Goal: Information Seeking & Learning: Learn about a topic

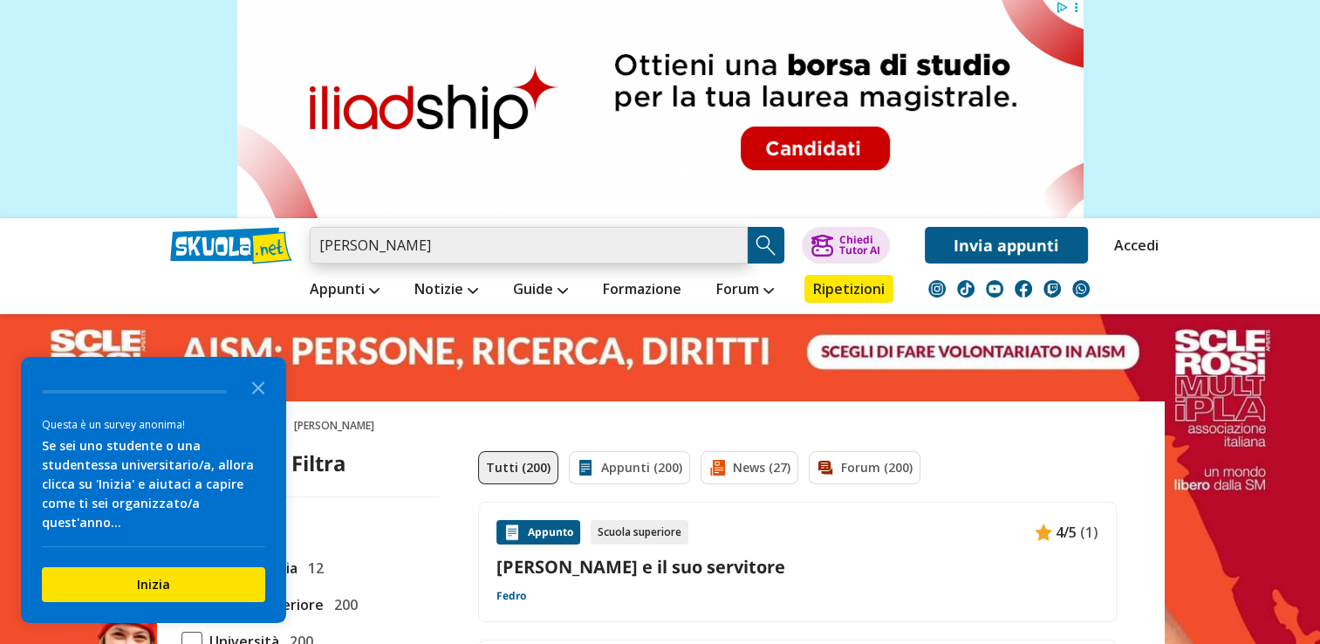
click at [380, 253] on input "[PERSON_NAME]" at bounding box center [529, 245] width 438 height 37
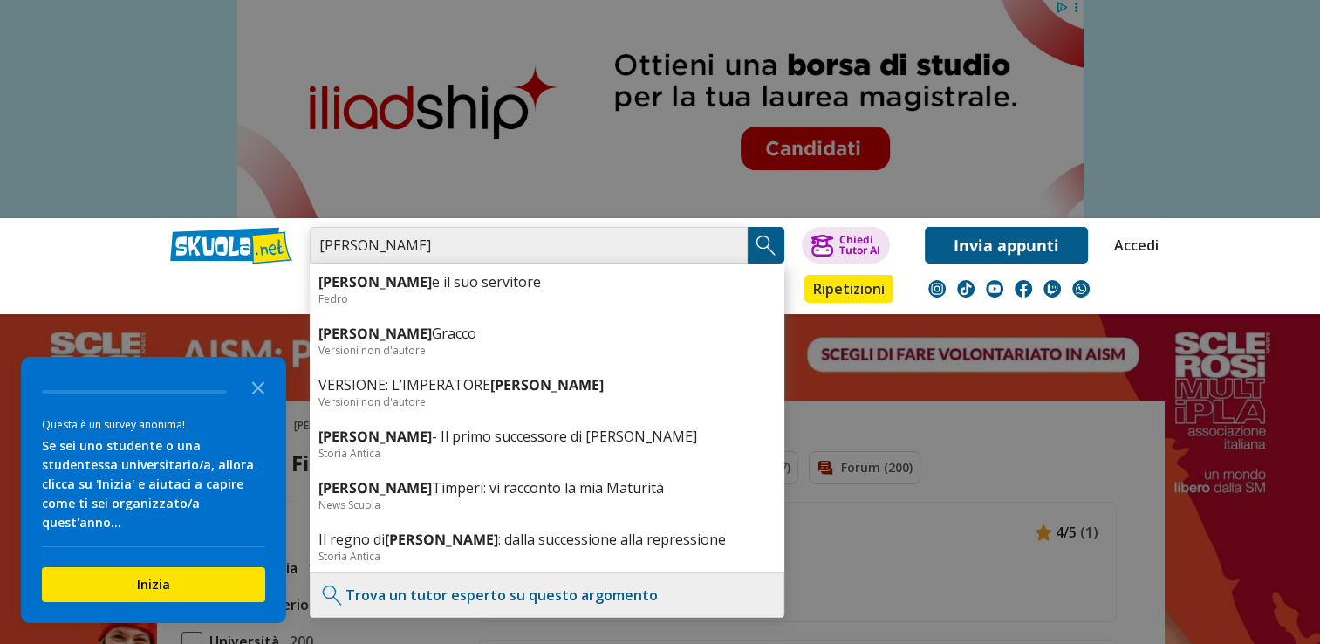
click at [394, 243] on input "[PERSON_NAME]" at bounding box center [529, 245] width 438 height 37
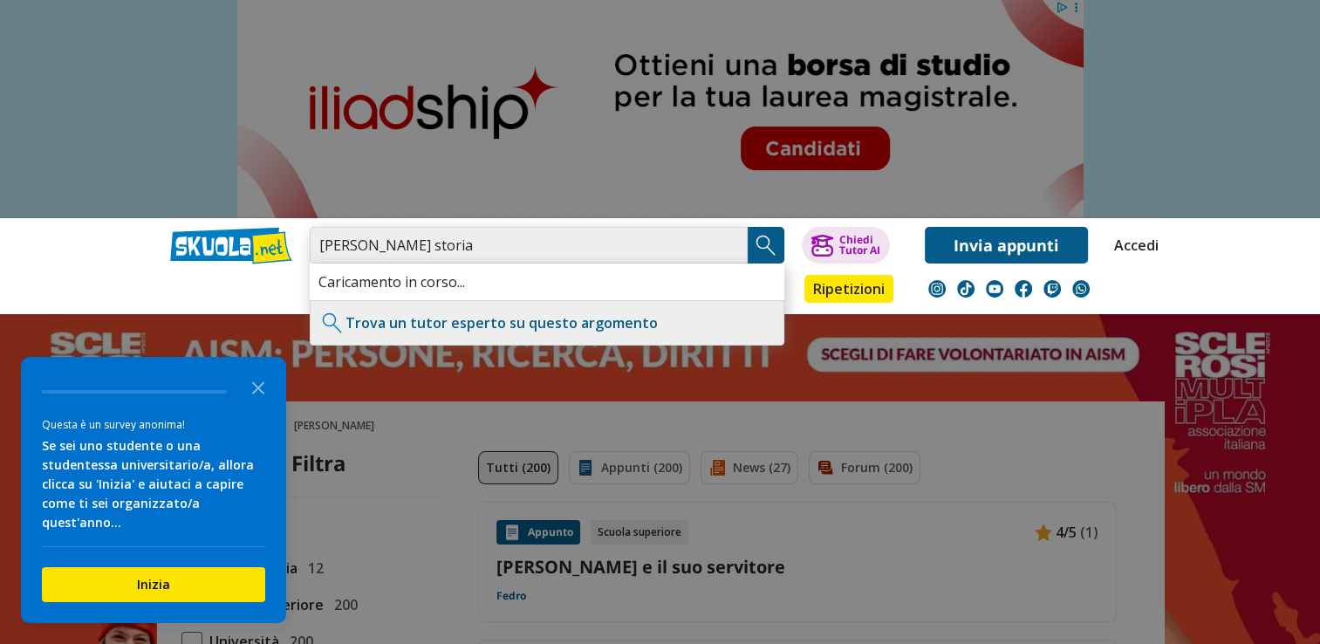
type input "[PERSON_NAME] storia"
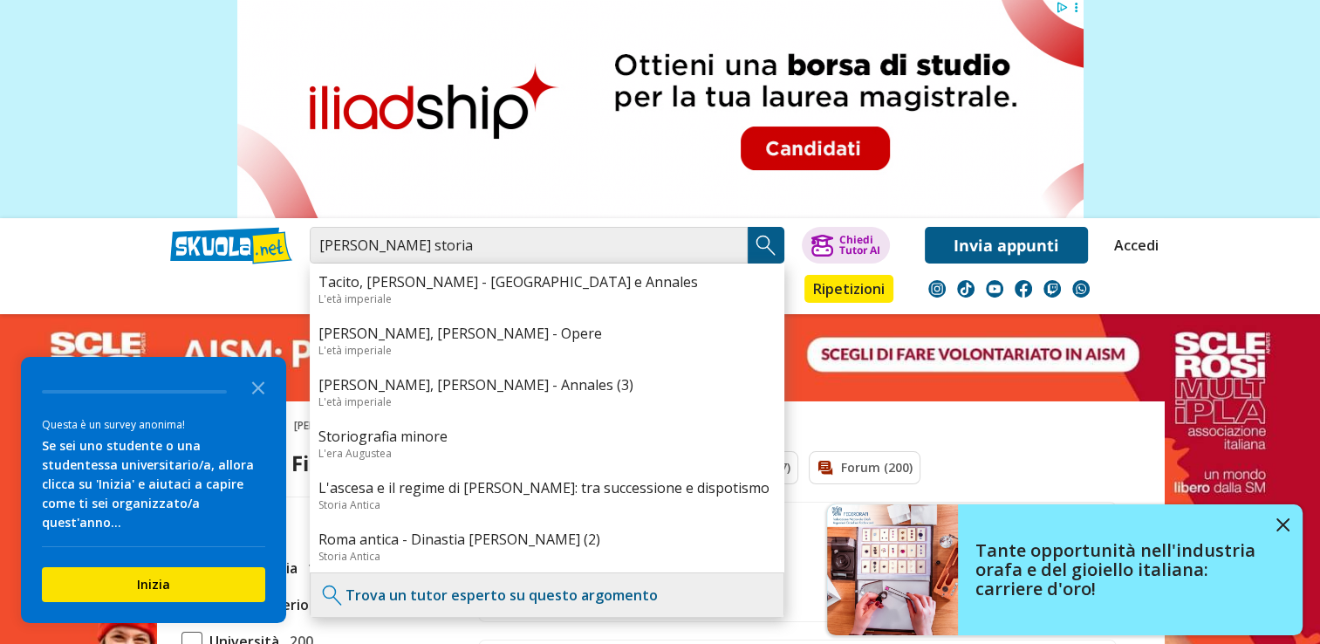
click at [217, 284] on div "Appunti Appunti Medie Italiano Matematica Storia Scienze Geografia Educazione C…" at bounding box center [660, 288] width 1007 height 51
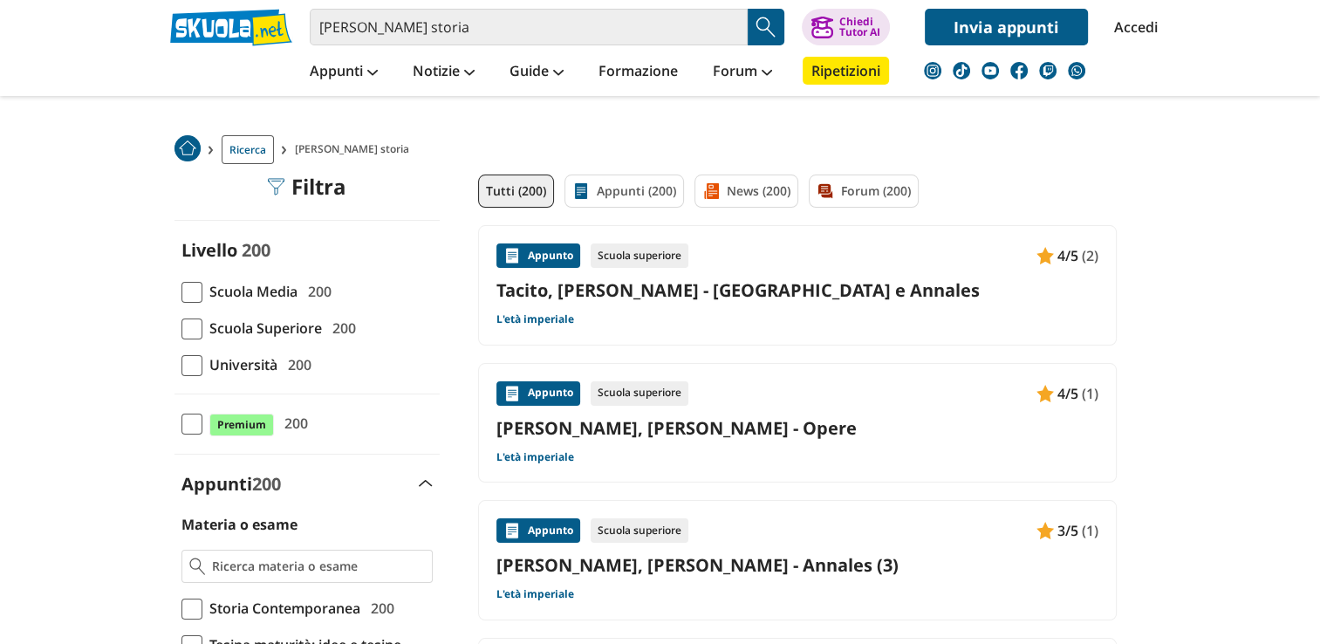
scroll to position [58, 0]
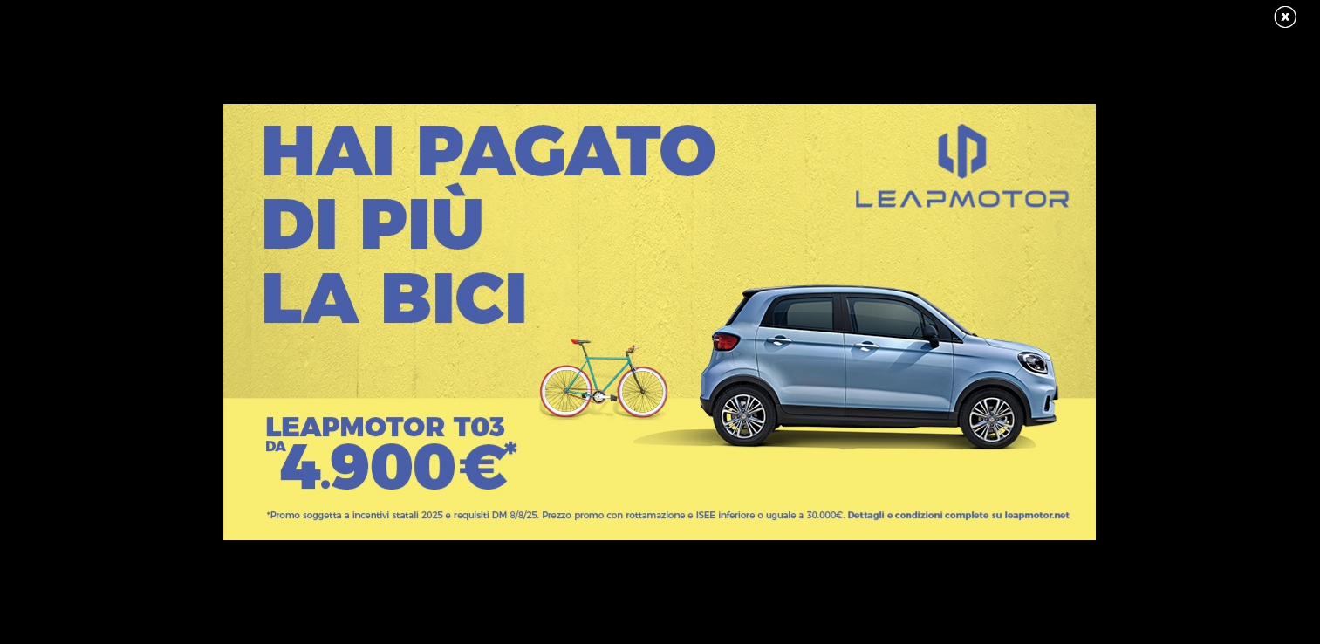
click at [1284, 7] on link at bounding box center [1294, 17] width 44 height 26
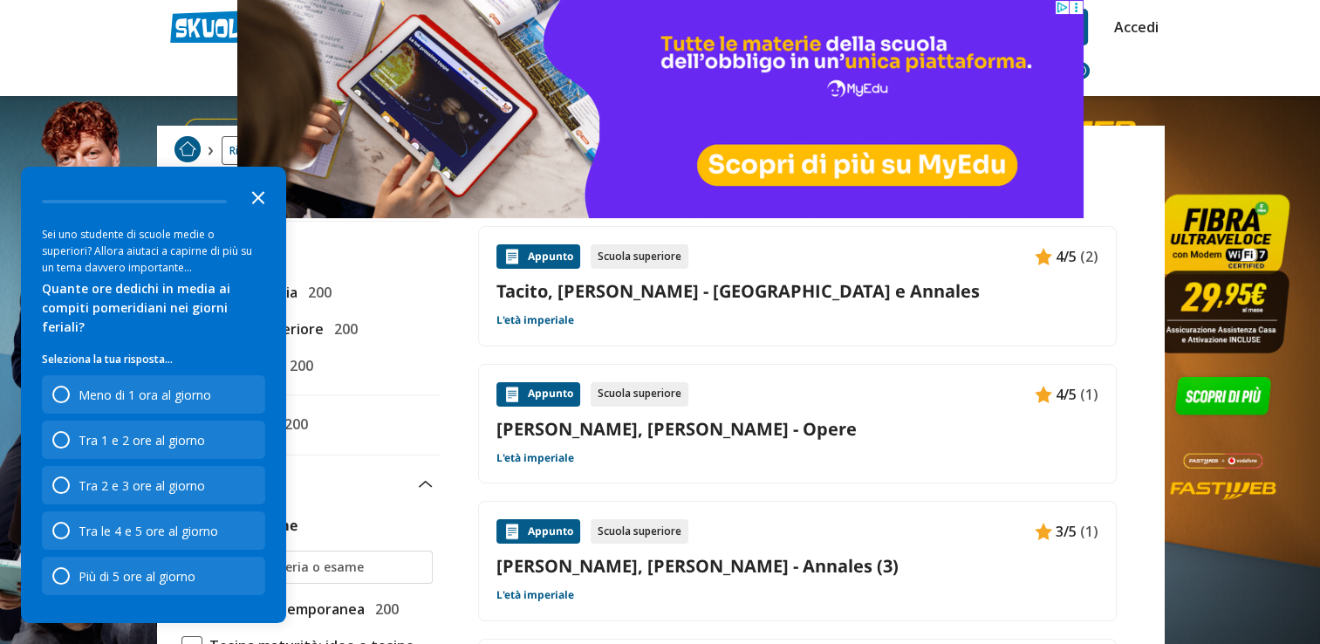
click at [256, 208] on icon "Close the survey" at bounding box center [258, 196] width 35 height 35
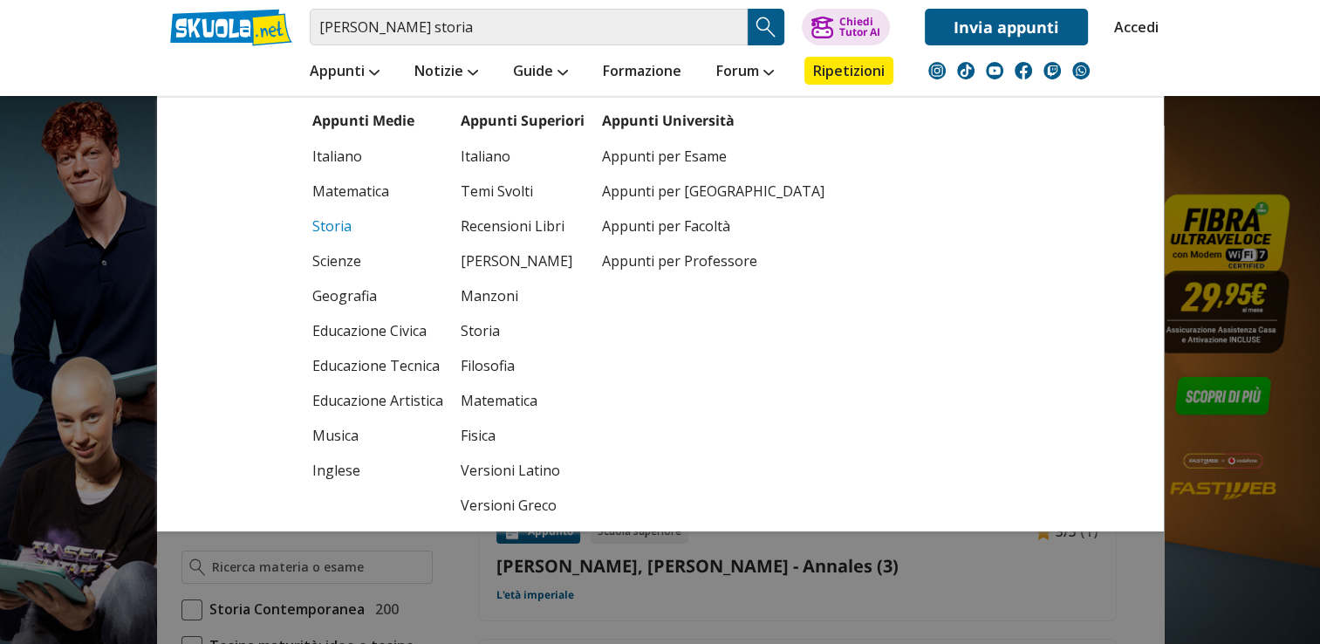
click at [347, 221] on link "Storia" at bounding box center [377, 226] width 131 height 35
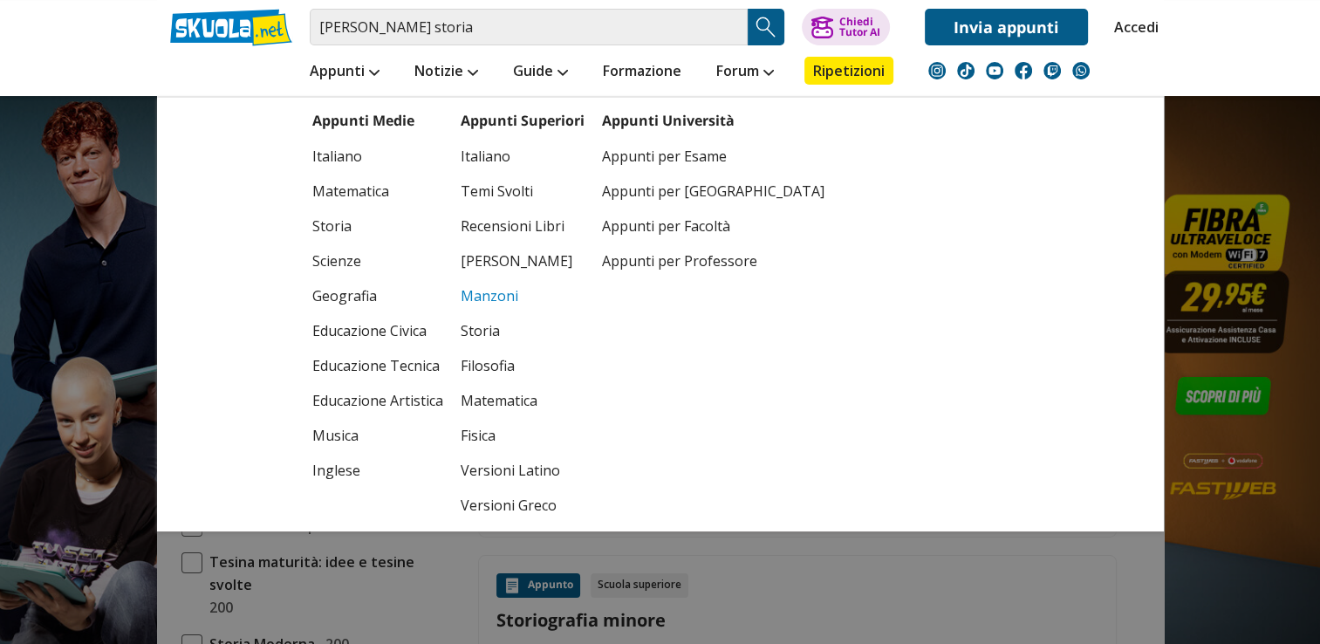
scroll to position [143, 0]
